Goal: Task Accomplishment & Management: Manage account settings

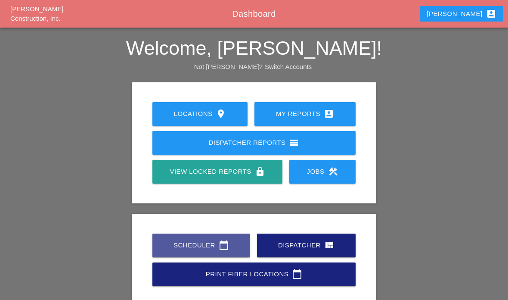
click at [235, 251] on link "Scheduler calendar_today" at bounding box center [201, 245] width 98 height 24
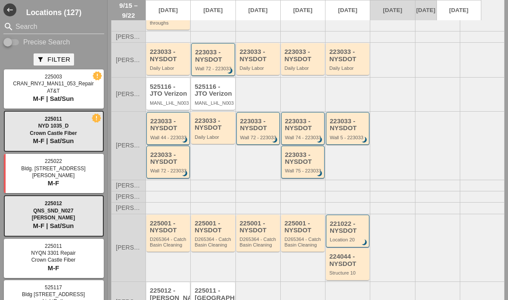
scroll to position [182, 0]
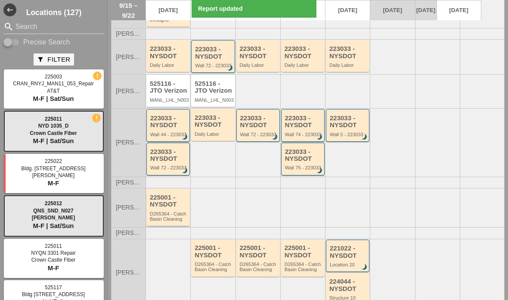
click at [178, 212] on div "D265364 - Catch Basin Cleaning" at bounding box center [169, 216] width 38 height 11
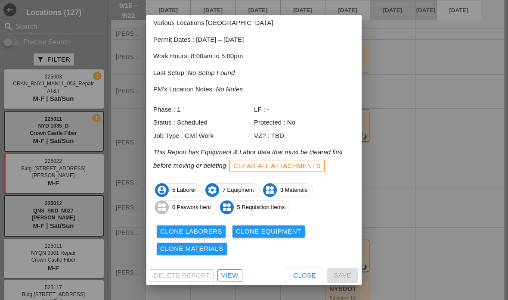
scroll to position [47, 0]
click at [223, 274] on div "View" at bounding box center [229, 276] width 17 height 10
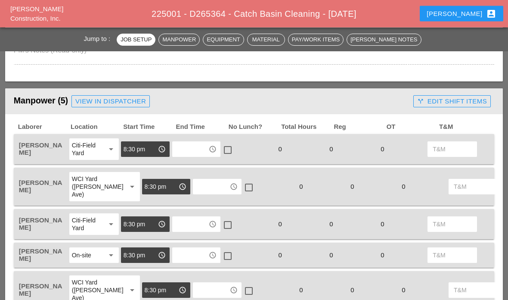
scroll to position [357, 0]
click at [197, 150] on input "text" at bounding box center [190, 149] width 31 height 14
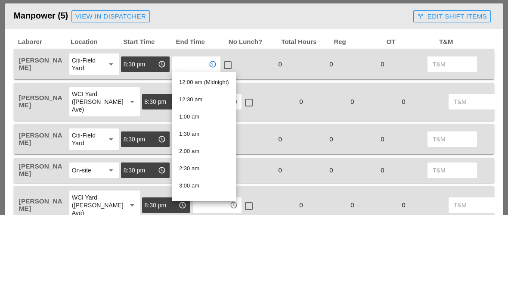
type input "4"
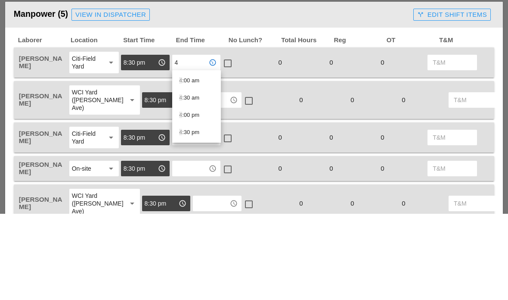
click at [210, 179] on div "4 :30 am" at bounding box center [196, 184] width 35 height 10
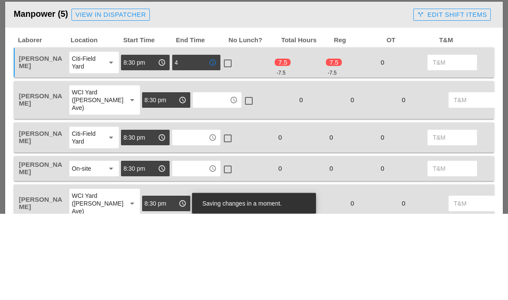
click at [232, 142] on div at bounding box center [227, 149] width 15 height 15
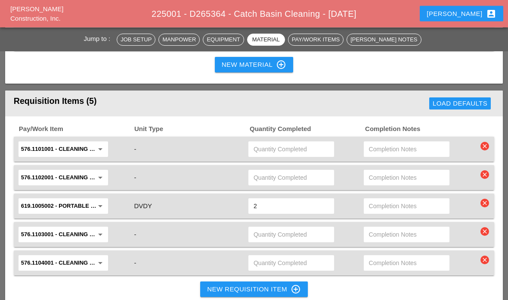
scroll to position [1065, 0]
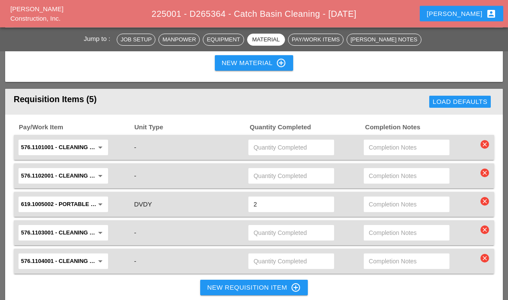
click at [95, 145] on icon "arrow_drop_down" at bounding box center [100, 147] width 10 height 10
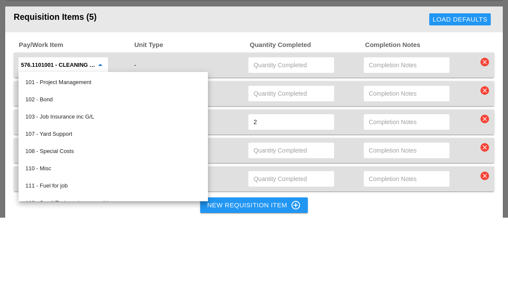
click at [77, 141] on input "576.1101001 - CLEANING TROUGHS OVER 0 TO 50 FT" at bounding box center [57, 148] width 72 height 14
click at [79, 141] on input "576.1101001 - CLEANING TROUGHS OVER 0 TO 50 FT" at bounding box center [57, 148] width 72 height 14
click at [169, 142] on div "-" at bounding box center [190, 148] width 114 height 12
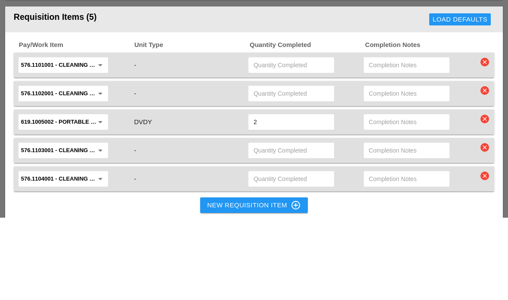
scroll to position [1148, 0]
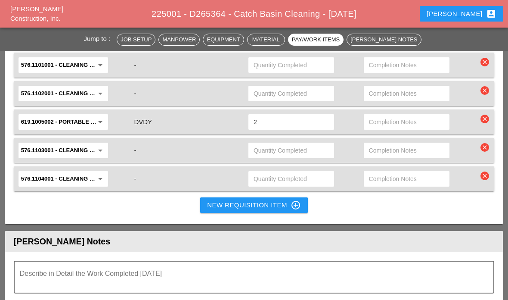
click at [95, 66] on icon "arrow_drop_down" at bounding box center [100, 65] width 10 height 10
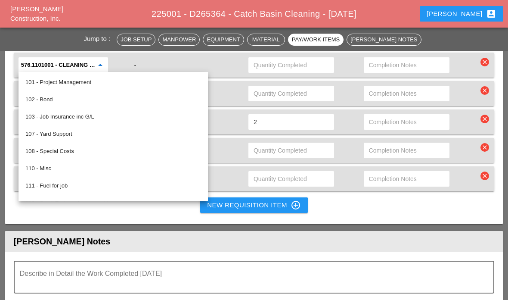
click at [70, 60] on input "576.1101001 - CLEANING TROUGHS OVER 0 TO 50 FT" at bounding box center [57, 65] width 72 height 14
click at [132, 63] on div "576.1101001 - CLEANING TROUGHS OVER 0 TO 50 FT arrow_drop_down" at bounding box center [74, 65] width 115 height 18
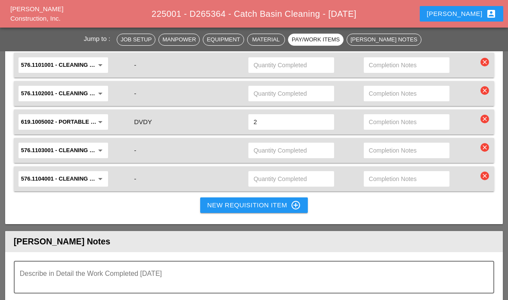
click at [296, 69] on input "text" at bounding box center [291, 65] width 75 height 14
click at [204, 70] on div "-" at bounding box center [189, 65] width 115 height 18
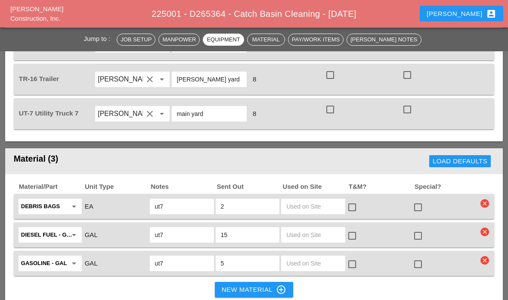
scroll to position [839, 0]
click at [474, 13] on div "[PERSON_NAME] account_box" at bounding box center [461, 14] width 69 height 10
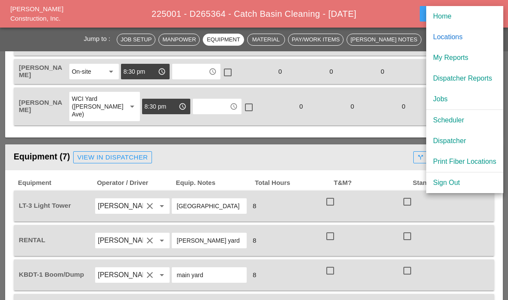
scroll to position [534, 0]
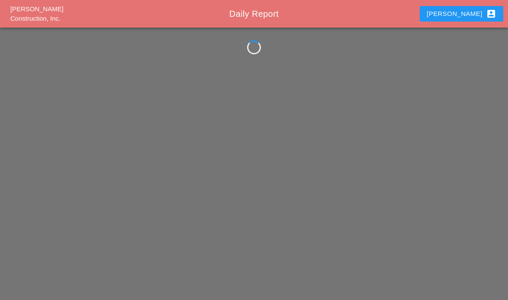
scroll to position [34, 0]
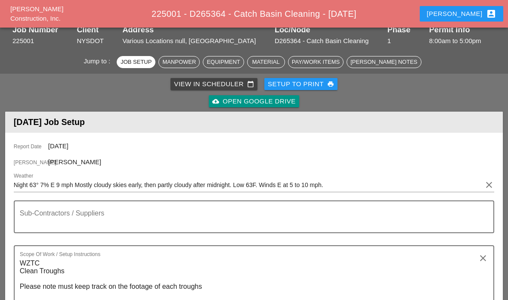
click at [472, 15] on div "[PERSON_NAME] account_box" at bounding box center [461, 14] width 69 height 10
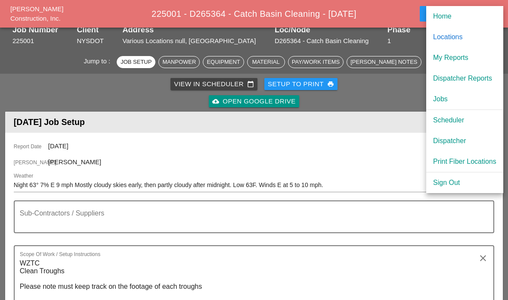
click at [459, 16] on div "Home" at bounding box center [464, 16] width 63 height 10
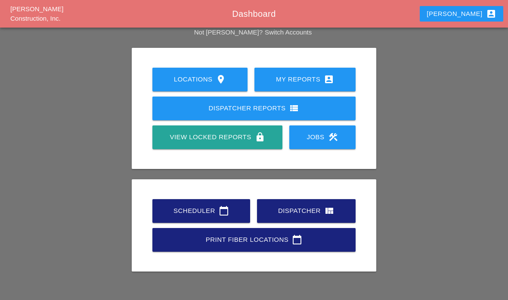
click at [227, 206] on icon "calendar_today" at bounding box center [224, 210] width 10 height 10
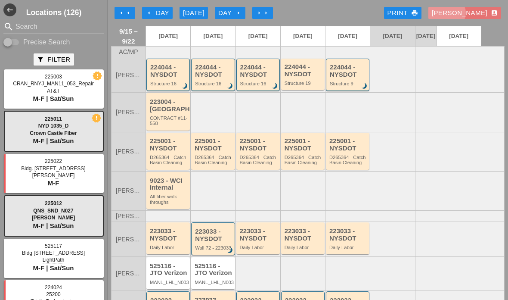
click at [486, 15] on div "[PERSON_NAME] account_box" at bounding box center [465, 13] width 66 height 10
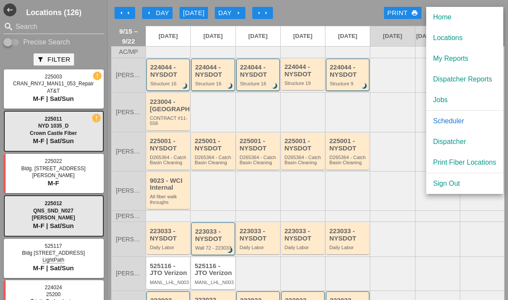
click at [455, 184] on div "Sign Out" at bounding box center [464, 183] width 63 height 10
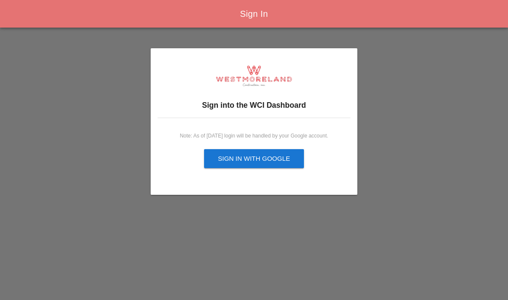
click at [268, 159] on div "Sign in with Google" at bounding box center [254, 159] width 72 height 10
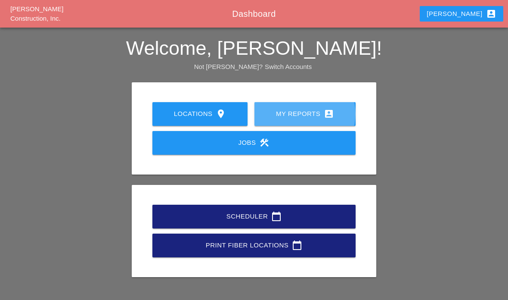
click at [294, 109] on div "My Reports account_box" at bounding box center [305, 113] width 74 height 10
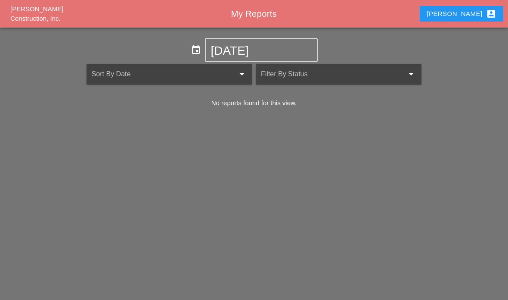
click at [470, 17] on div "[PERSON_NAME] account_box" at bounding box center [461, 14] width 69 height 10
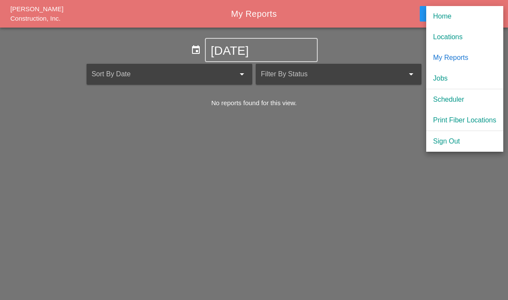
click at [456, 16] on div "Home" at bounding box center [464, 16] width 63 height 10
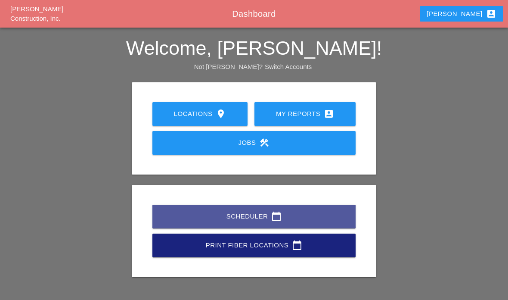
click at [298, 220] on div "Scheduler calendar_today" at bounding box center [254, 216] width 176 height 10
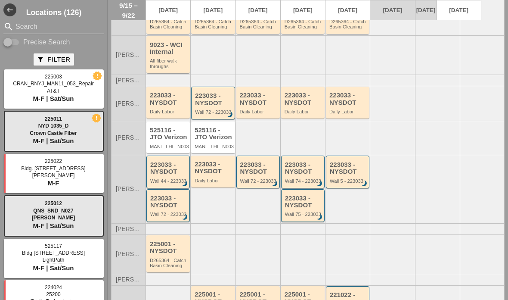
scroll to position [137, 0]
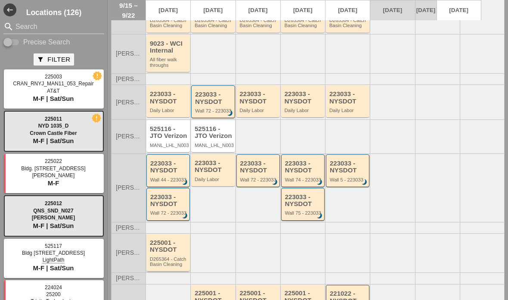
click at [165, 257] on div "D265364 - Catch Basin Cleaning" at bounding box center [169, 261] width 38 height 11
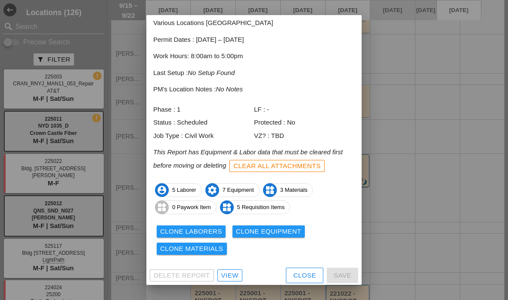
scroll to position [47, 0]
click at [228, 275] on div "View" at bounding box center [229, 276] width 17 height 10
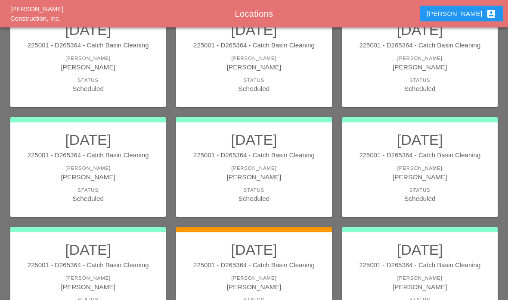
scroll to position [96, 0]
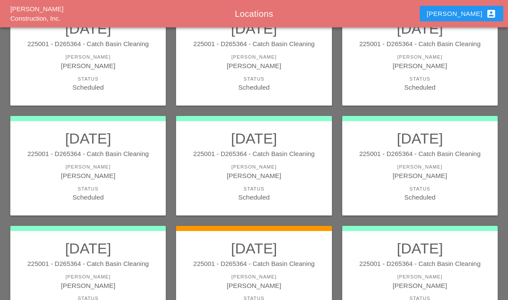
click at [443, 269] on link "09/15/2025 225001 - D265364 - Catch Basin Cleaning Foreman Daniel Kavanaugh Sta…" at bounding box center [420, 276] width 138 height 72
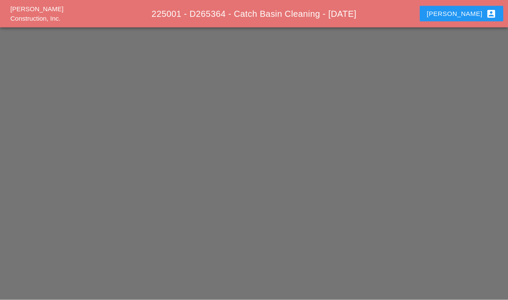
scroll to position [34, 0]
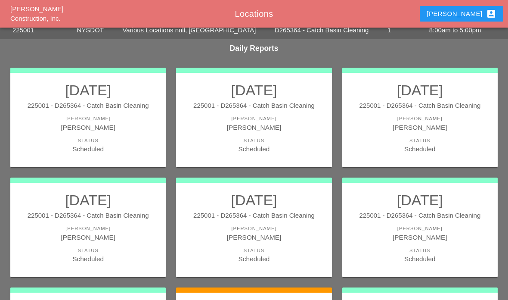
click at [473, 17] on div "Daniel account_box" at bounding box center [461, 14] width 69 height 10
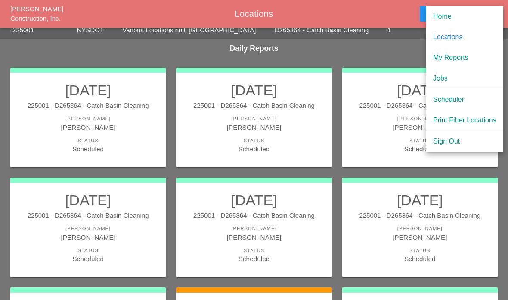
click at [456, 17] on div "Home" at bounding box center [464, 16] width 63 height 10
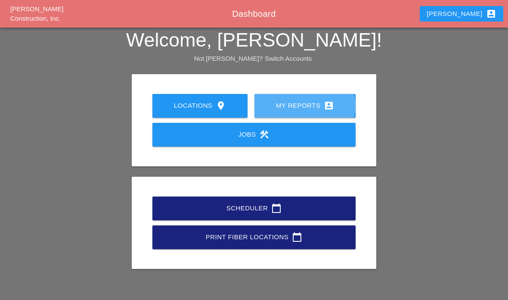
click at [331, 100] on icon "account_box" at bounding box center [329, 105] width 10 height 10
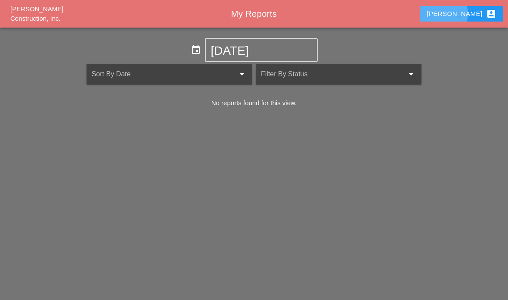
click at [467, 16] on div "Daniel account_box" at bounding box center [461, 14] width 69 height 10
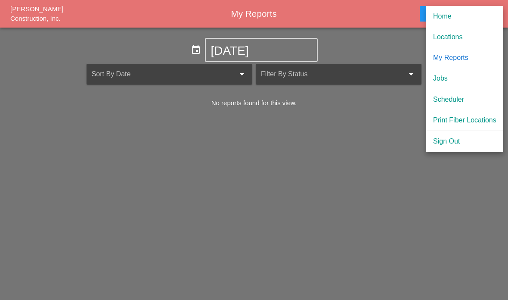
click at [451, 22] on link "Home" at bounding box center [464, 16] width 77 height 21
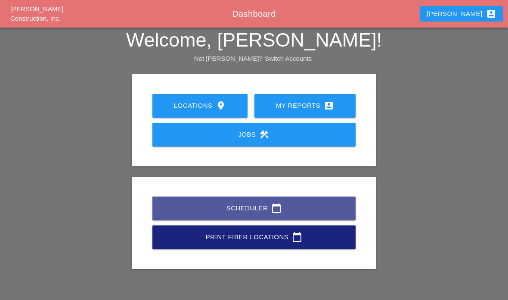
click at [339, 203] on div "Scheduler calendar_today" at bounding box center [254, 208] width 176 height 10
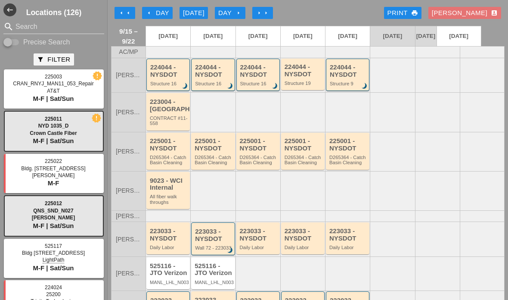
click at [489, 13] on div "[PERSON_NAME] account_box" at bounding box center [465, 13] width 66 height 10
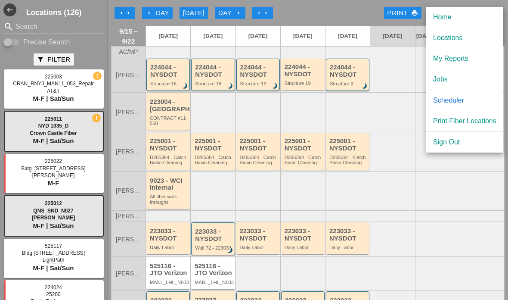
click at [467, 57] on div "My Reports" at bounding box center [464, 58] width 63 height 10
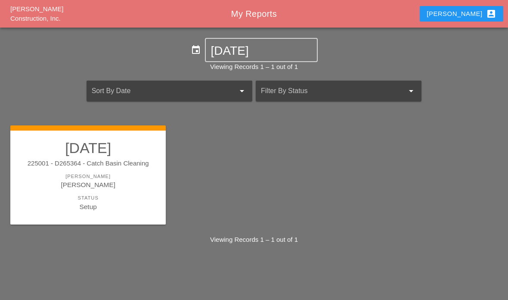
click at [134, 189] on link "[DATE] 225001 - D265364 - Catch Basin Cleaning [PERSON_NAME] [PERSON_NAME] Stat…" at bounding box center [88, 175] width 138 height 72
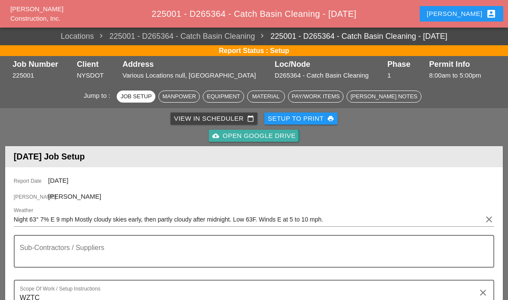
click at [272, 134] on div "cloud_upload Open Google Drive" at bounding box center [253, 136] width 83 height 10
click at [261, 135] on div "cloud_upload Open Google Drive" at bounding box center [253, 136] width 83 height 10
click at [278, 135] on div "cloud_upload Open Google Drive" at bounding box center [253, 136] width 83 height 10
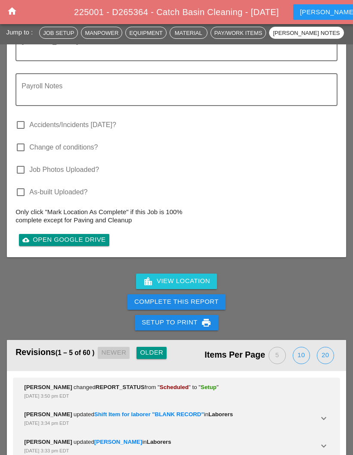
scroll to position [1532, 0]
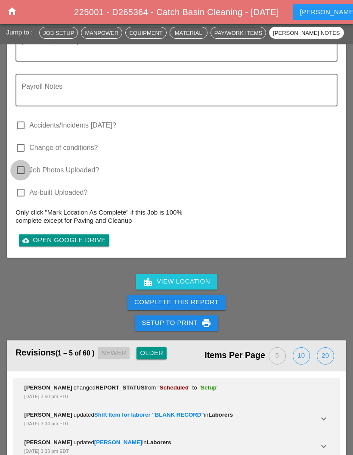
click at [26, 177] on div at bounding box center [20, 170] width 15 height 15
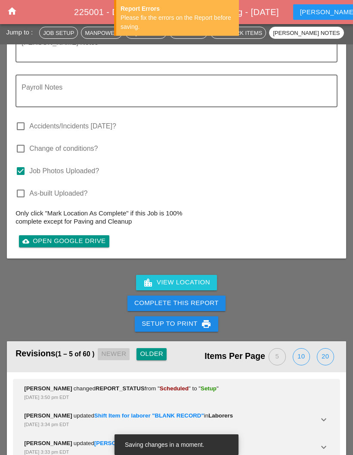
click at [22, 178] on div at bounding box center [20, 171] width 15 height 15
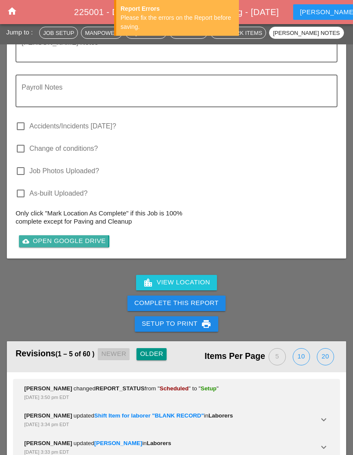
click at [91, 246] on div "cloud_upload Open Google Drive" at bounding box center [63, 241] width 83 height 10
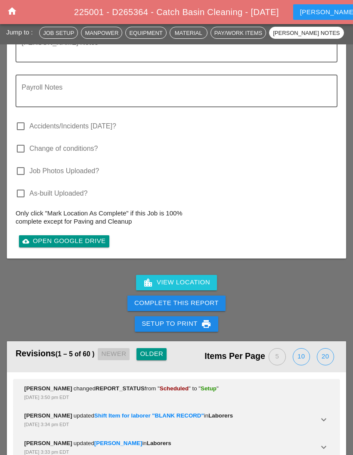
click at [85, 246] on div "cloud_upload Open Google Drive" at bounding box center [63, 241] width 83 height 10
click at [96, 246] on div "cloud_upload Open Google Drive" at bounding box center [63, 241] width 83 height 10
click at [41, 247] on link "cloud_upload Open Google Drive" at bounding box center [64, 241] width 90 height 12
click at [93, 246] on div "cloud_upload Open Google Drive" at bounding box center [63, 241] width 83 height 10
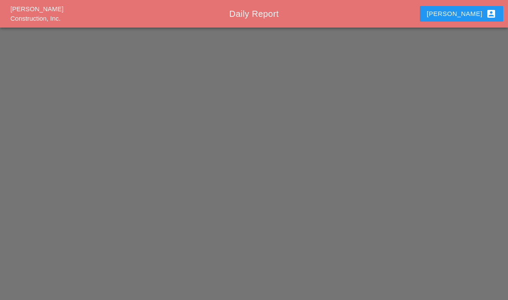
scroll to position [34, 0]
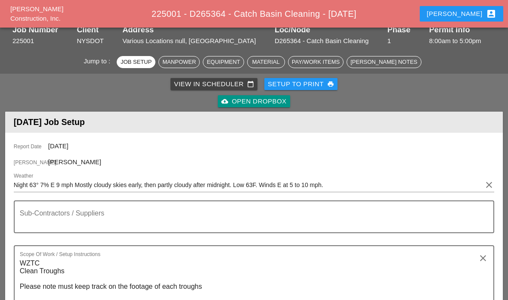
click at [473, 9] on div "[PERSON_NAME] account_box" at bounding box center [461, 14] width 69 height 10
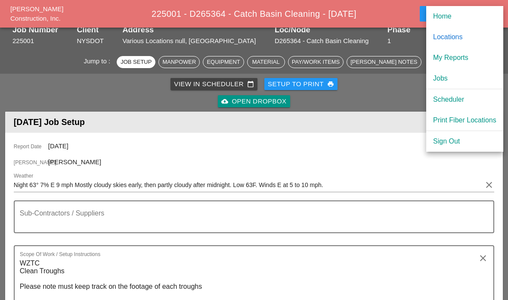
click at [464, 57] on div "My Reports" at bounding box center [464, 58] width 63 height 10
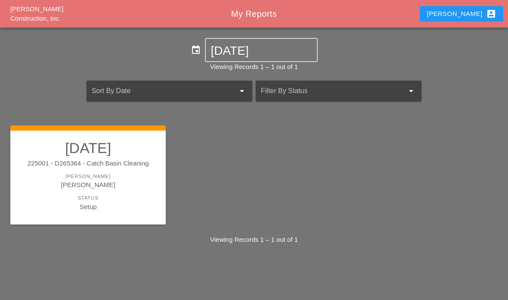
click at [130, 194] on div "Status" at bounding box center [88, 197] width 138 height 7
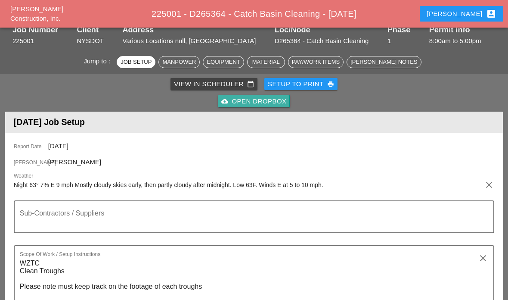
click at [278, 102] on div "cloud_upload Open Dropbox" at bounding box center [253, 101] width 65 height 10
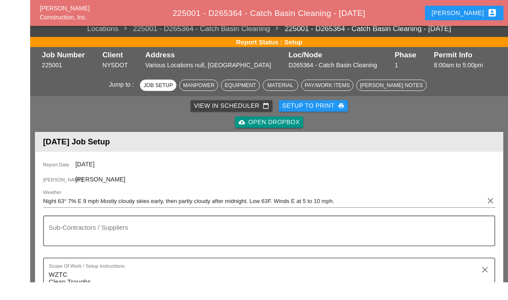
scroll to position [29, 0]
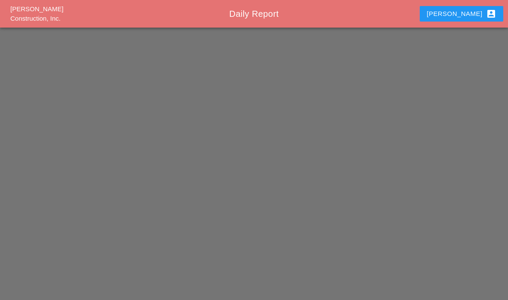
scroll to position [29, 0]
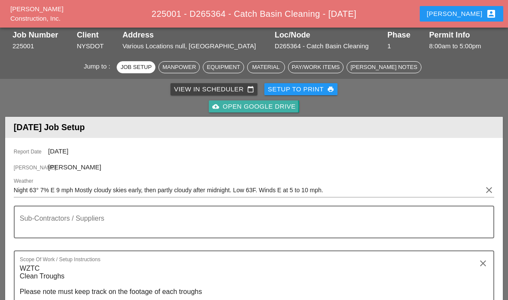
click at [282, 102] on div "cloud_upload Open Google Drive" at bounding box center [253, 107] width 83 height 10
